Goal: Information Seeking & Learning: Learn about a topic

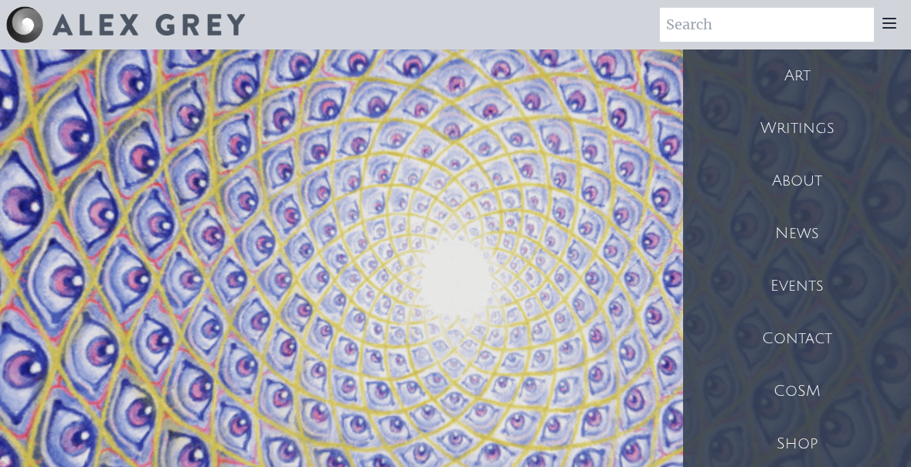
click at [800, 172] on div "About" at bounding box center [797, 181] width 228 height 53
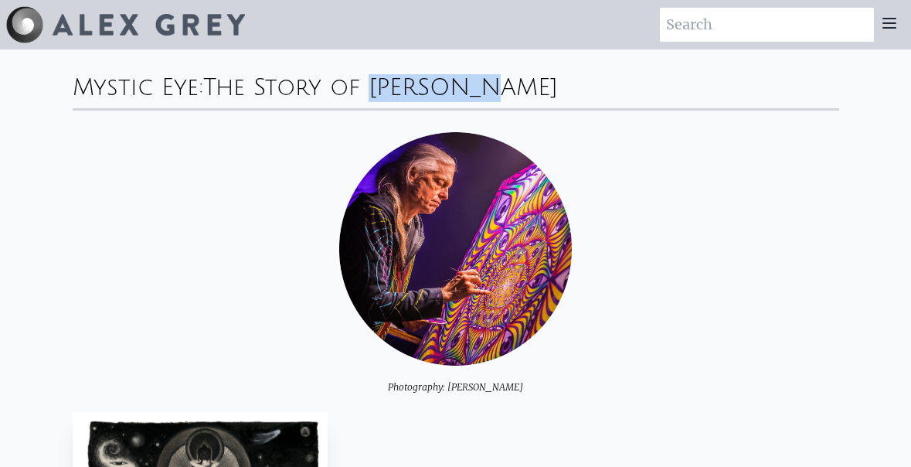
drag, startPoint x: 0, startPoint y: 0, endPoint x: 488, endPoint y: 90, distance: 496.4
click at [488, 90] on div "The Story of [PERSON_NAME]" at bounding box center [380, 87] width 355 height 25
copy div "[PERSON_NAME]"
click at [800, 211] on div "Photography: [PERSON_NAME]" at bounding box center [456, 262] width 766 height 261
drag, startPoint x: 557, startPoint y: 76, endPoint x: 81, endPoint y: 87, distance: 476.1
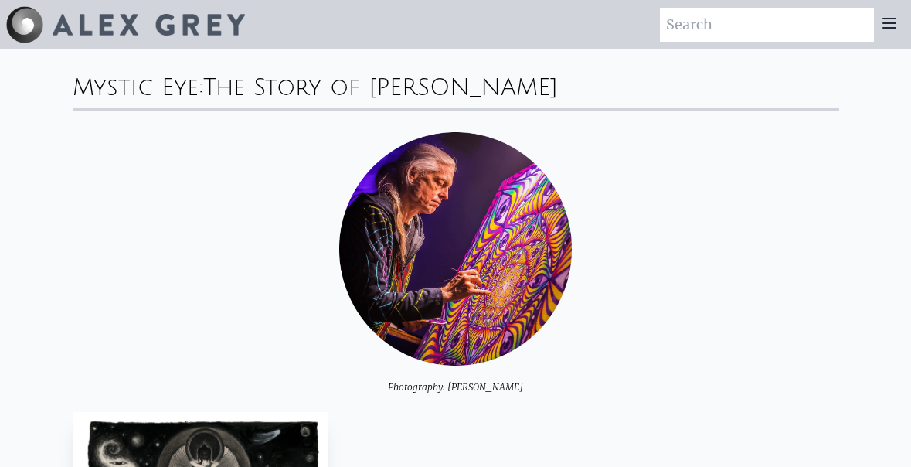
copy div "Loremi Dol: Sit Ametc ad Elit Sedd Eiusmodtemp: Inci Utlab Etd Magnaa, 5200 Eni…"
